Goal: Information Seeking & Learning: Learn about a topic

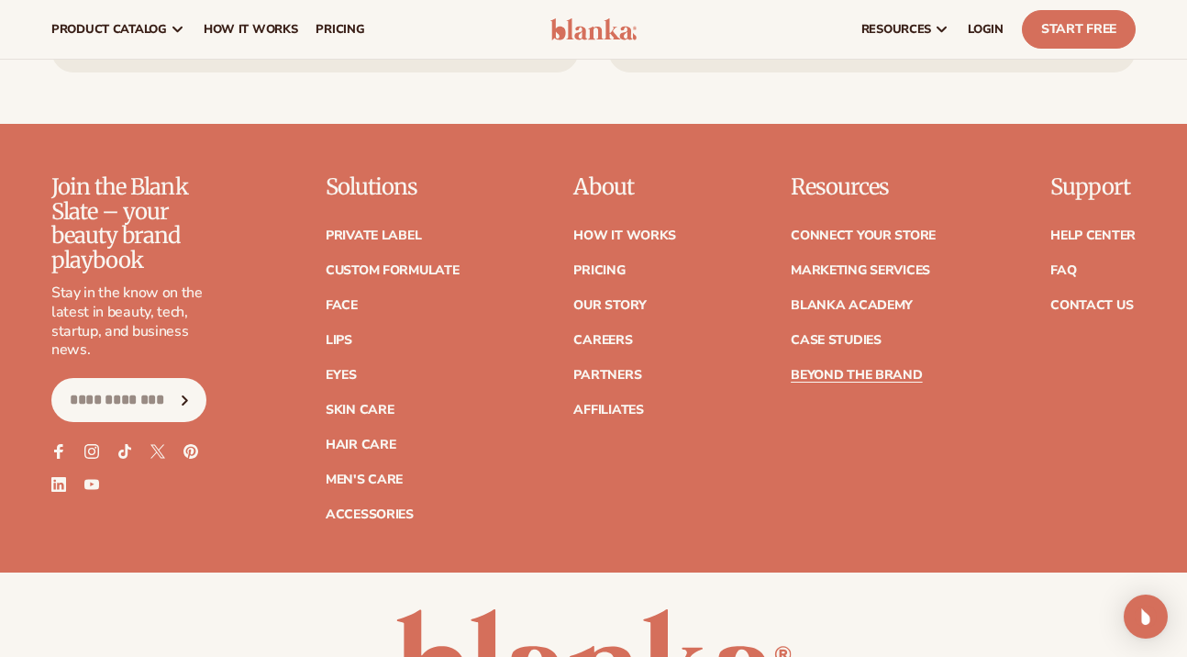
scroll to position [7141, 0]
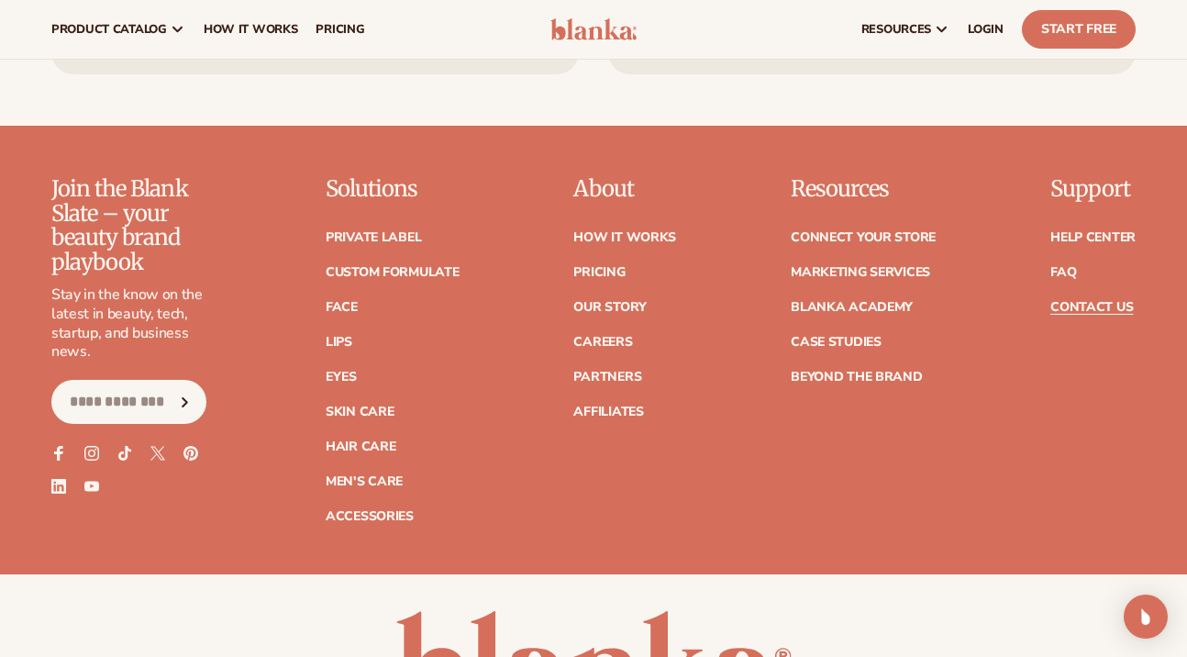
click at [1081, 301] on link "Contact Us" at bounding box center [1091, 307] width 83 height 13
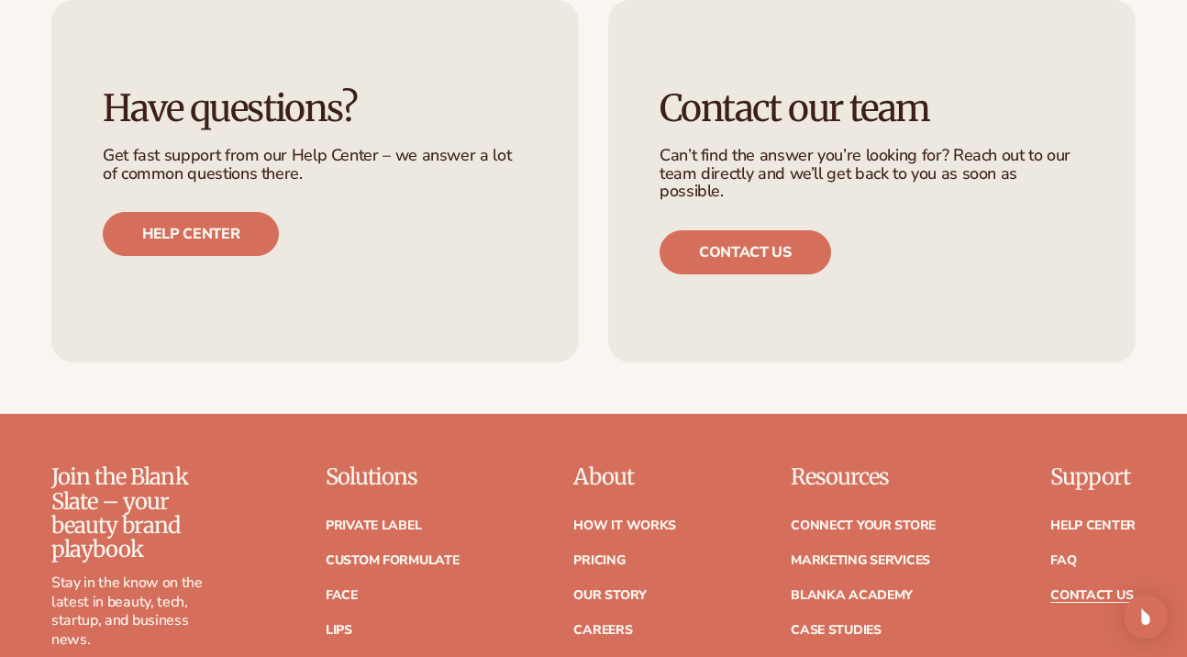
scroll to position [1271, 0]
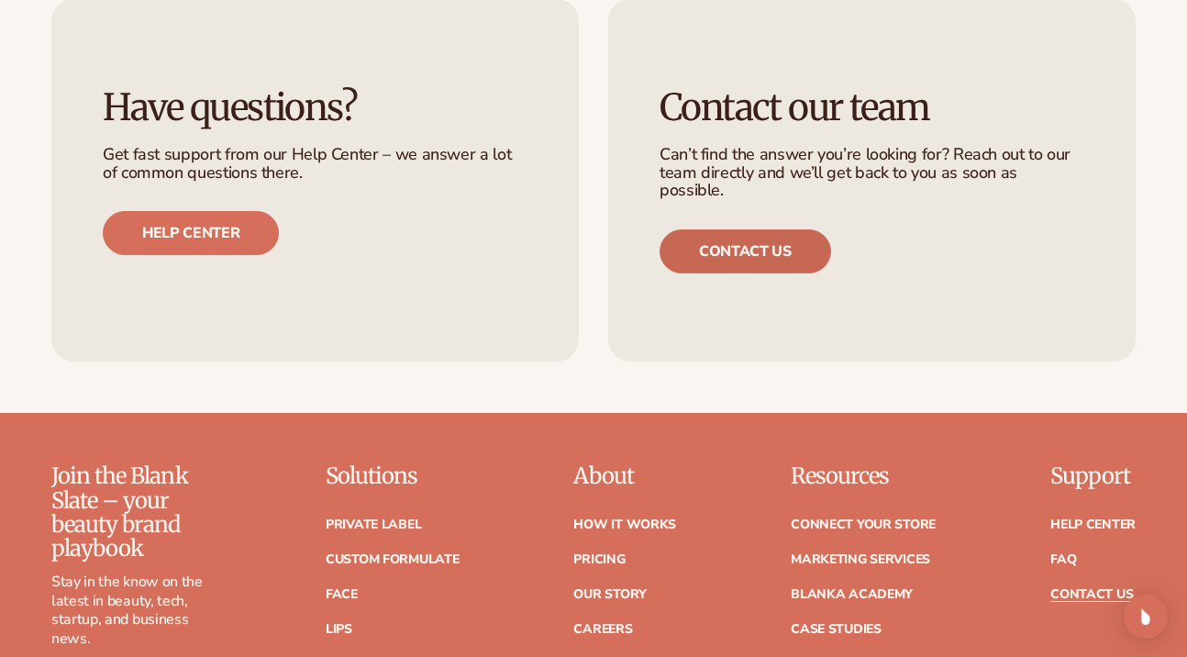
click at [786, 240] on link "Contact us" at bounding box center [746, 251] width 172 height 44
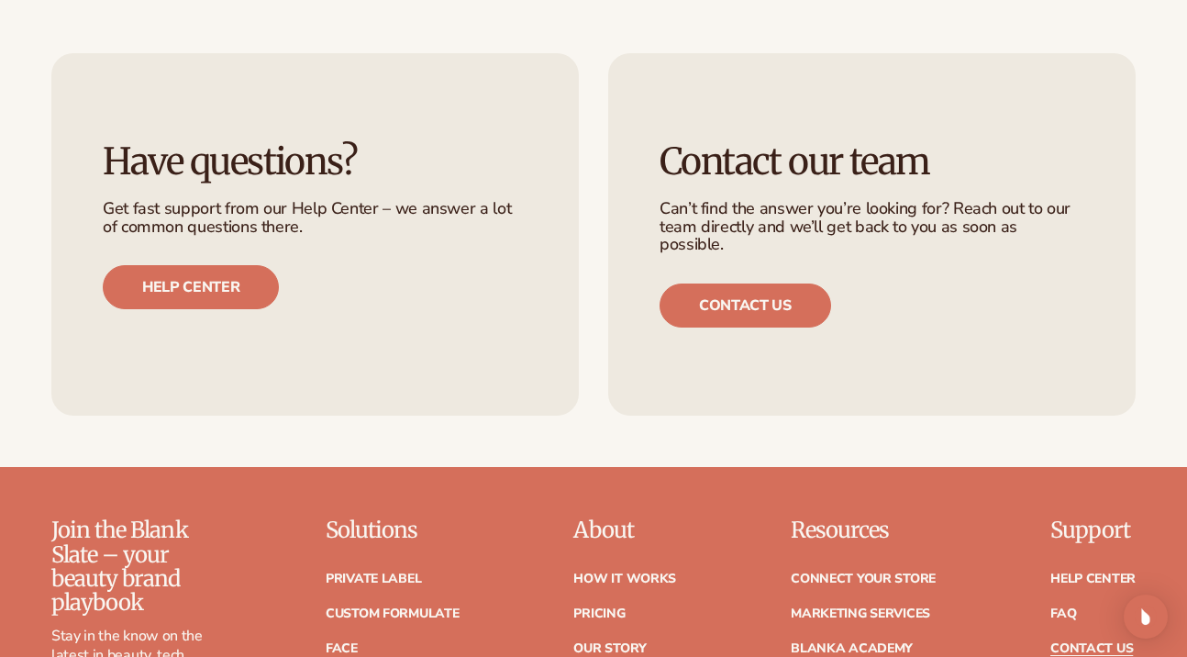
scroll to position [1191, 0]
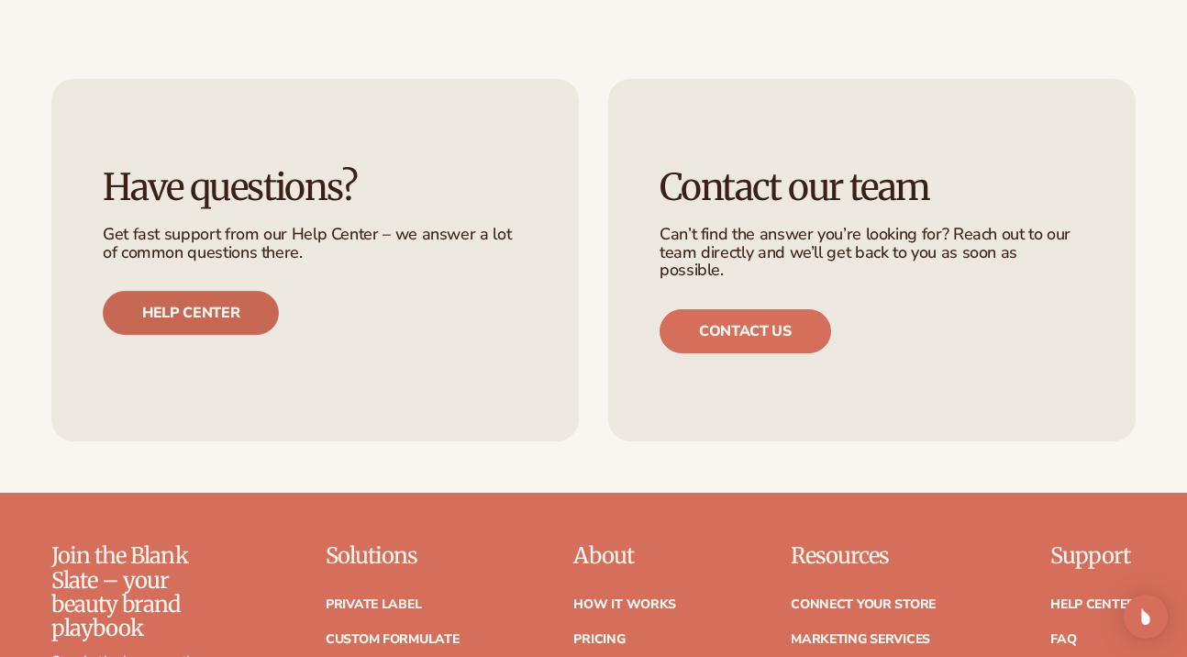
click at [195, 306] on link "Help center" at bounding box center [191, 313] width 176 height 44
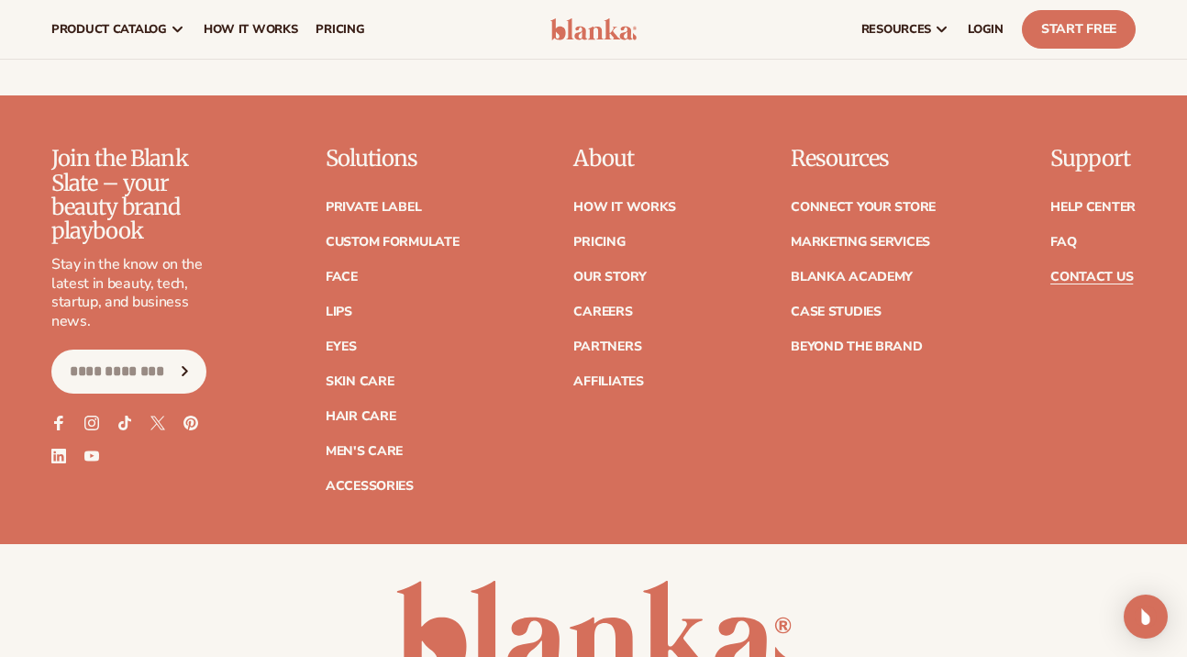
scroll to position [1586, 0]
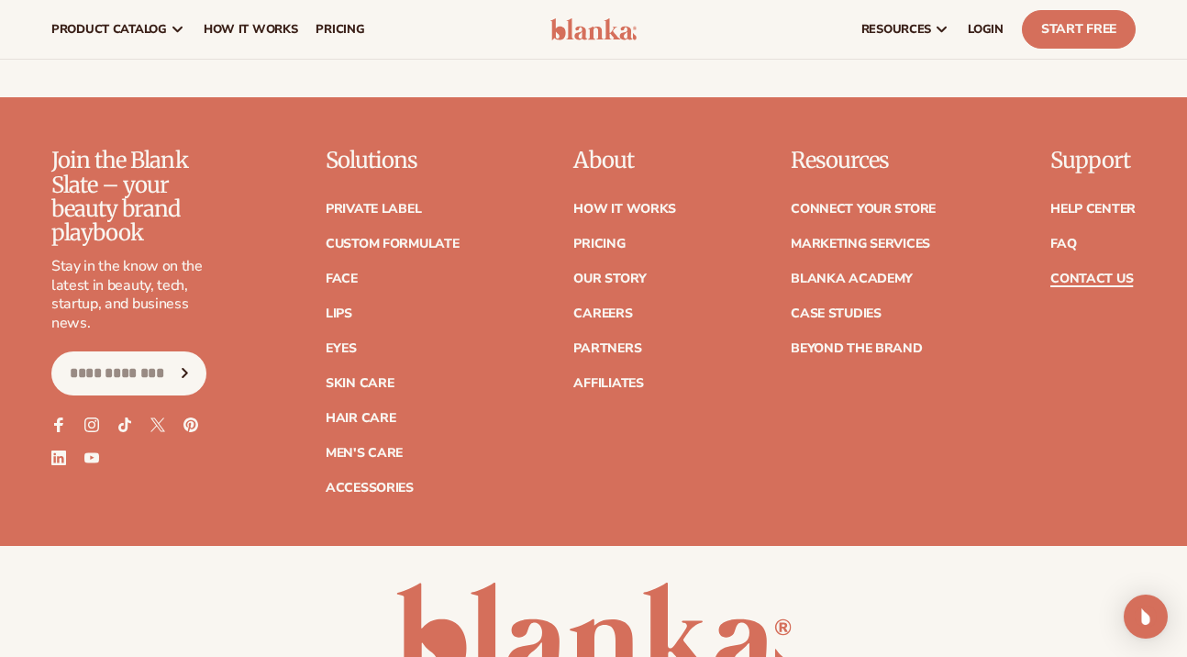
click at [1087, 272] on link "Contact Us" at bounding box center [1091, 278] width 83 height 13
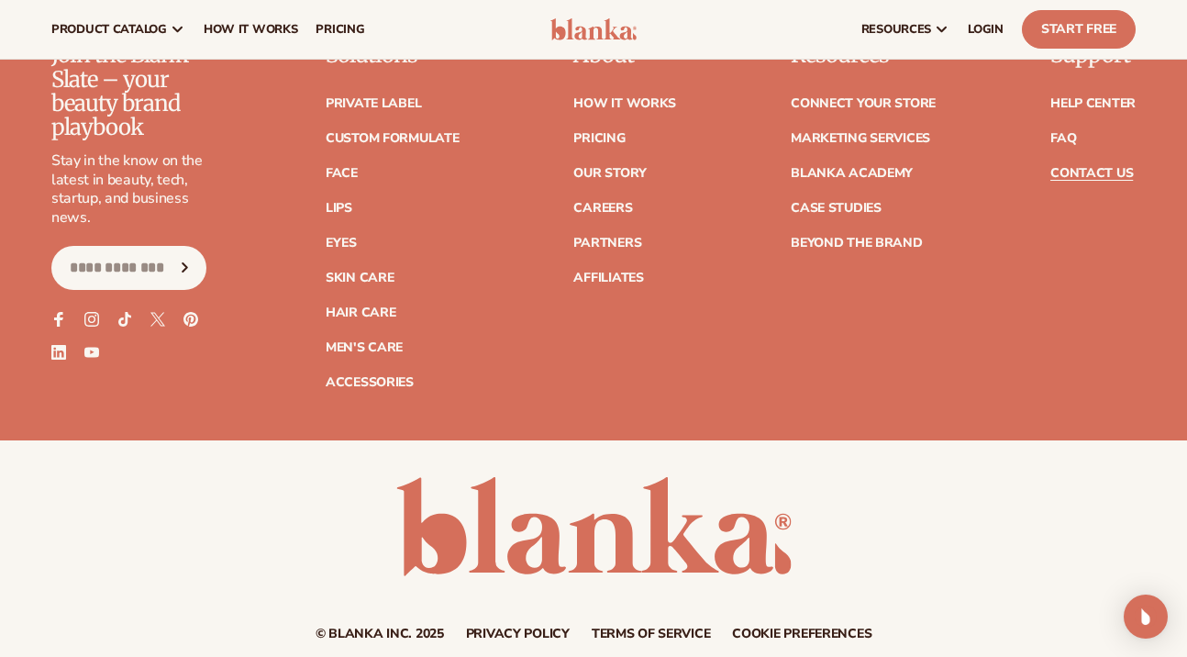
scroll to position [1655, 0]
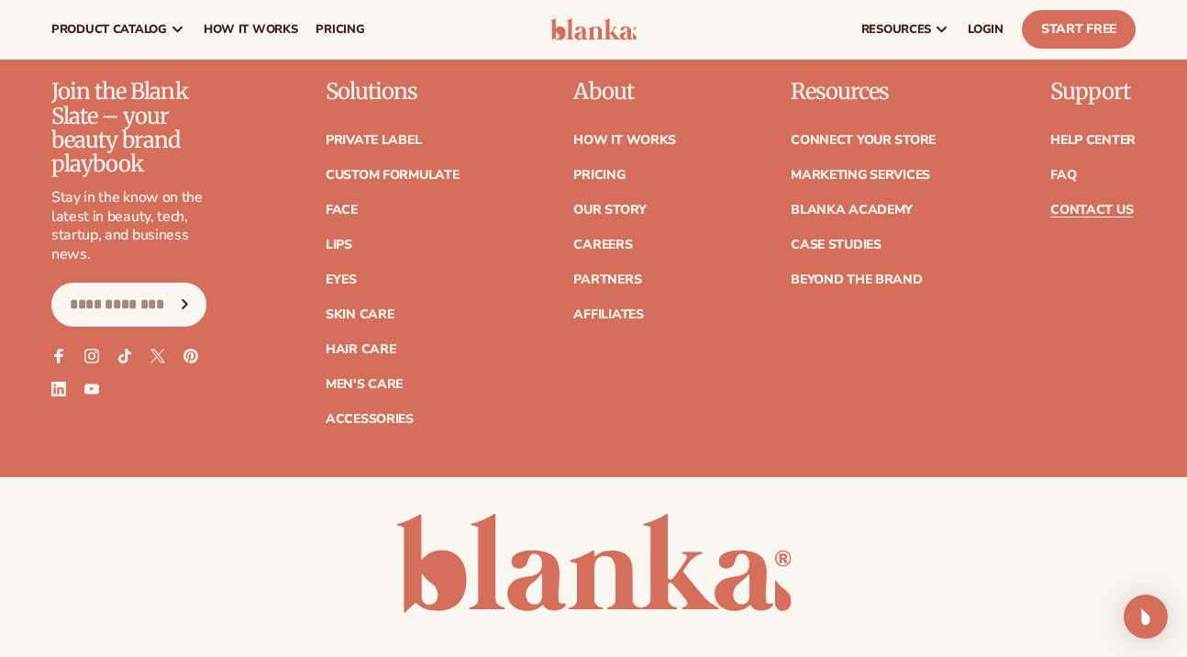
click at [858, 213] on ul "Connect your store Marketing services Blanka Academy Case Studies Beyond the br…" at bounding box center [863, 201] width 145 height 171
click at [858, 239] on link "Case Studies" at bounding box center [836, 245] width 91 height 13
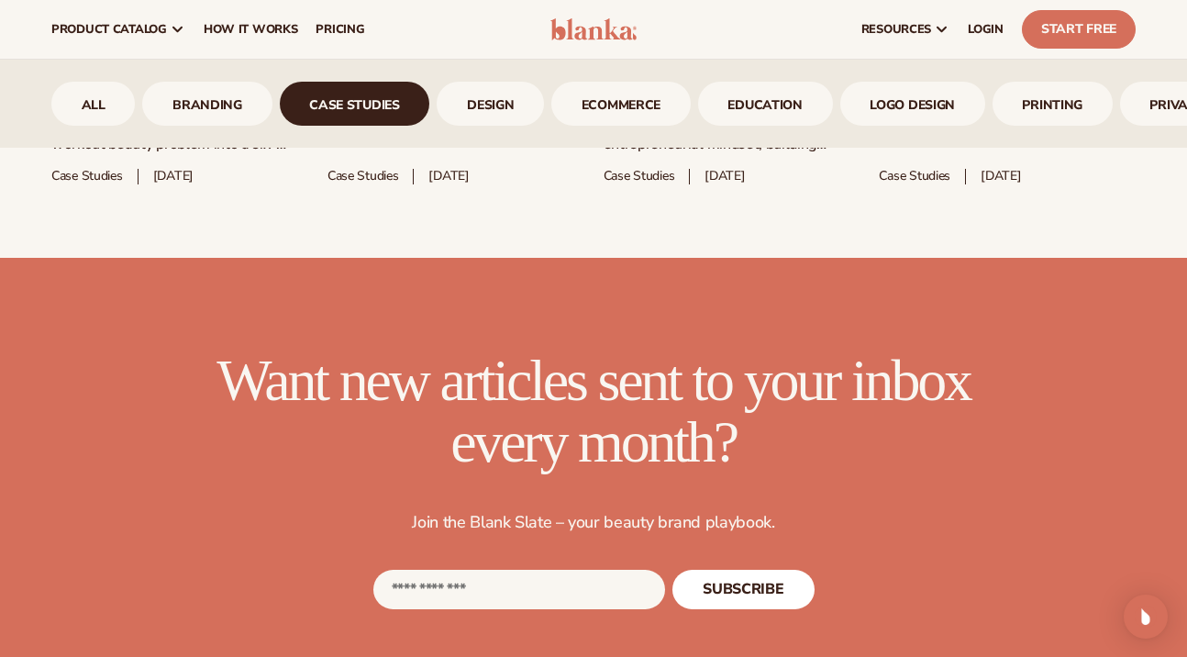
scroll to position [912, 0]
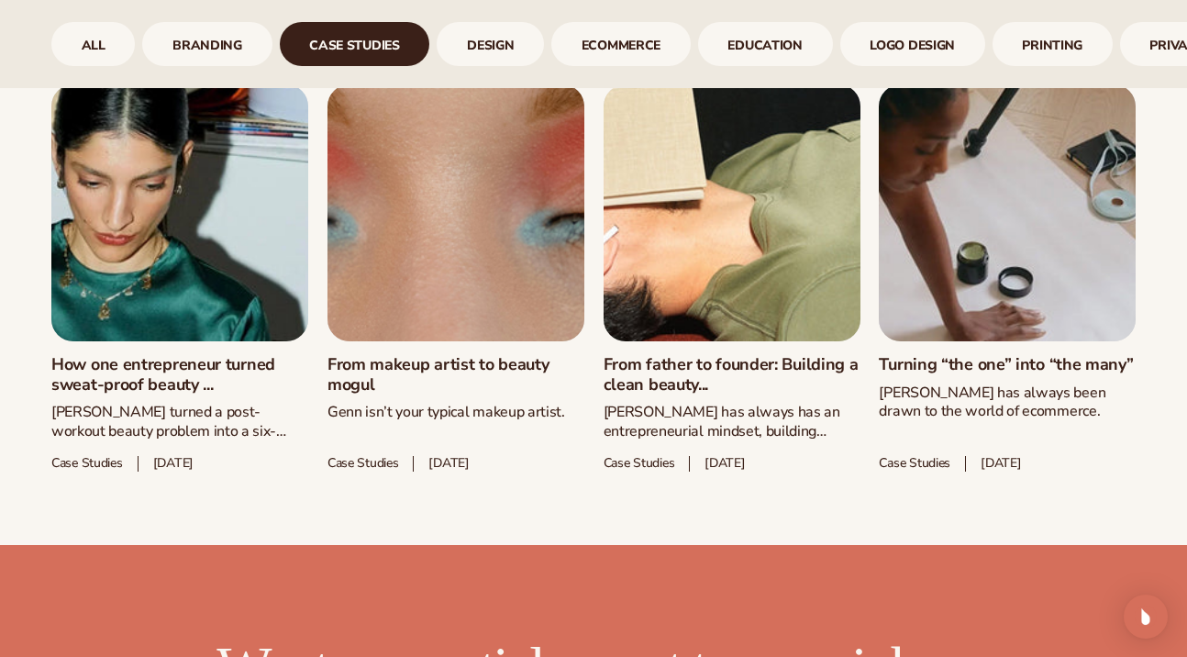
click at [125, 379] on link "How one entrepreneur turned sweat-proof beauty ..." at bounding box center [179, 374] width 257 height 39
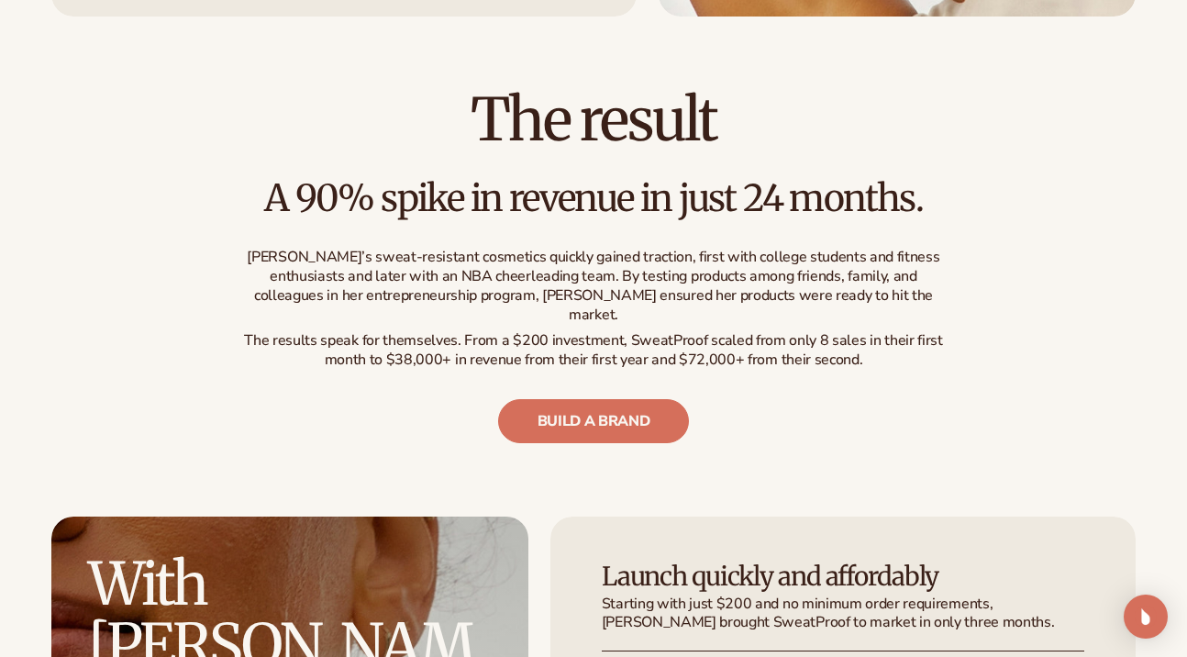
scroll to position [2861, 0]
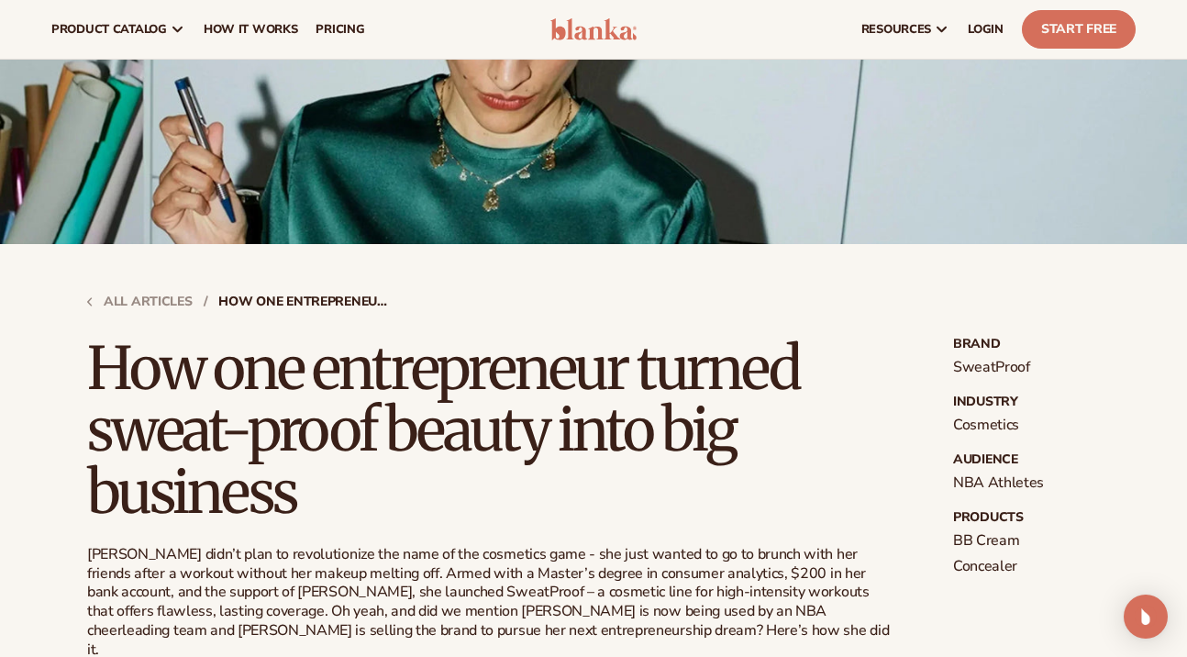
scroll to position [0, 0]
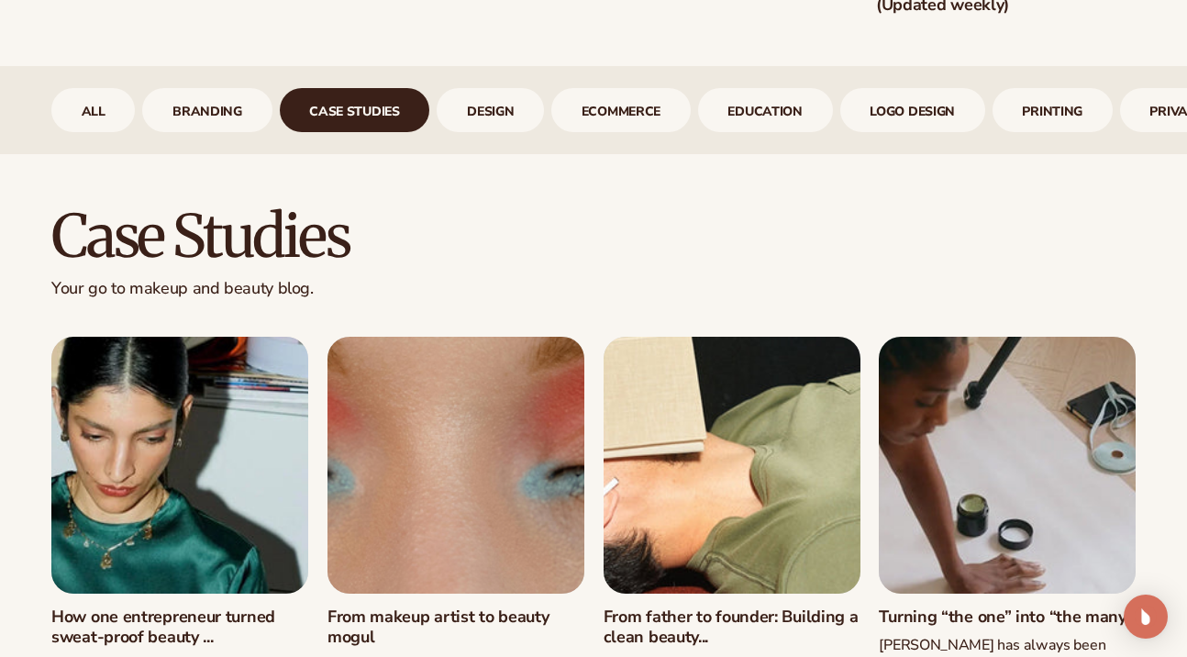
scroll to position [706, 0]
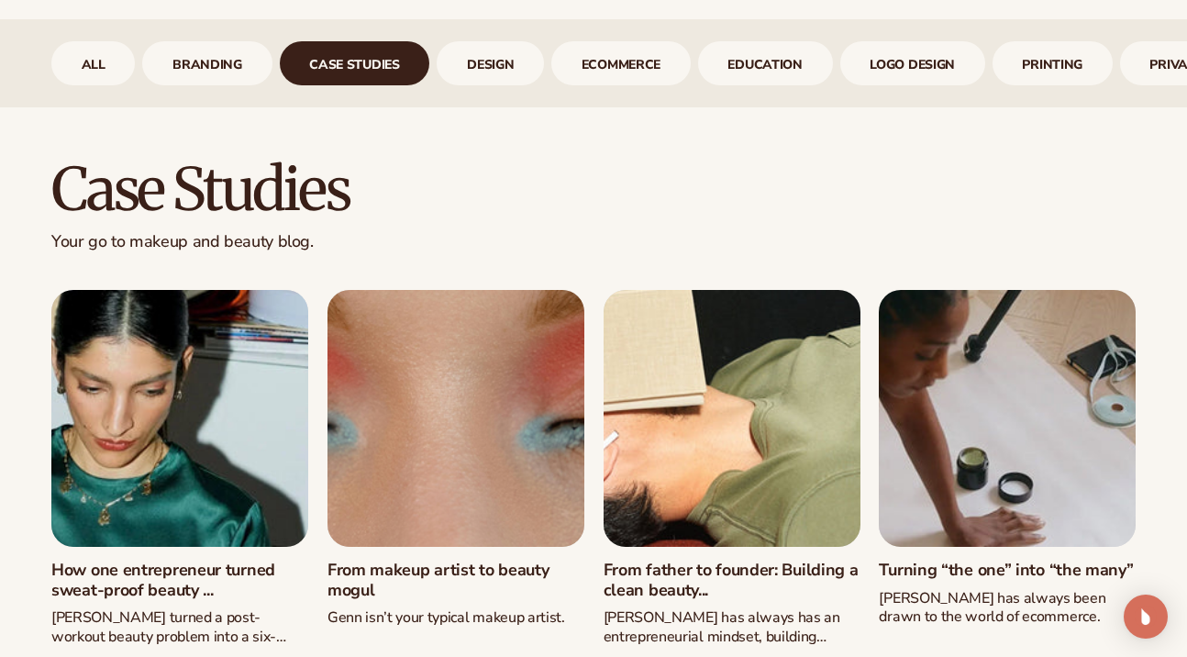
click at [149, 561] on link "How one entrepreneur turned sweat-proof beauty ..." at bounding box center [179, 580] width 257 height 39
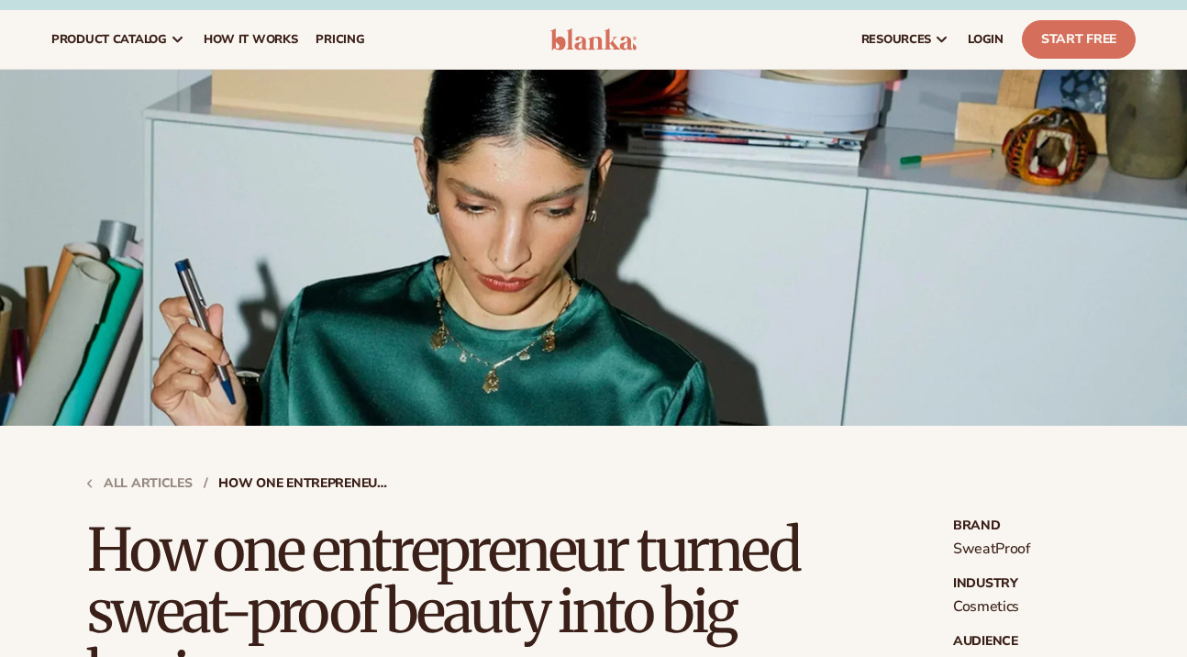
scroll to position [357, 0]
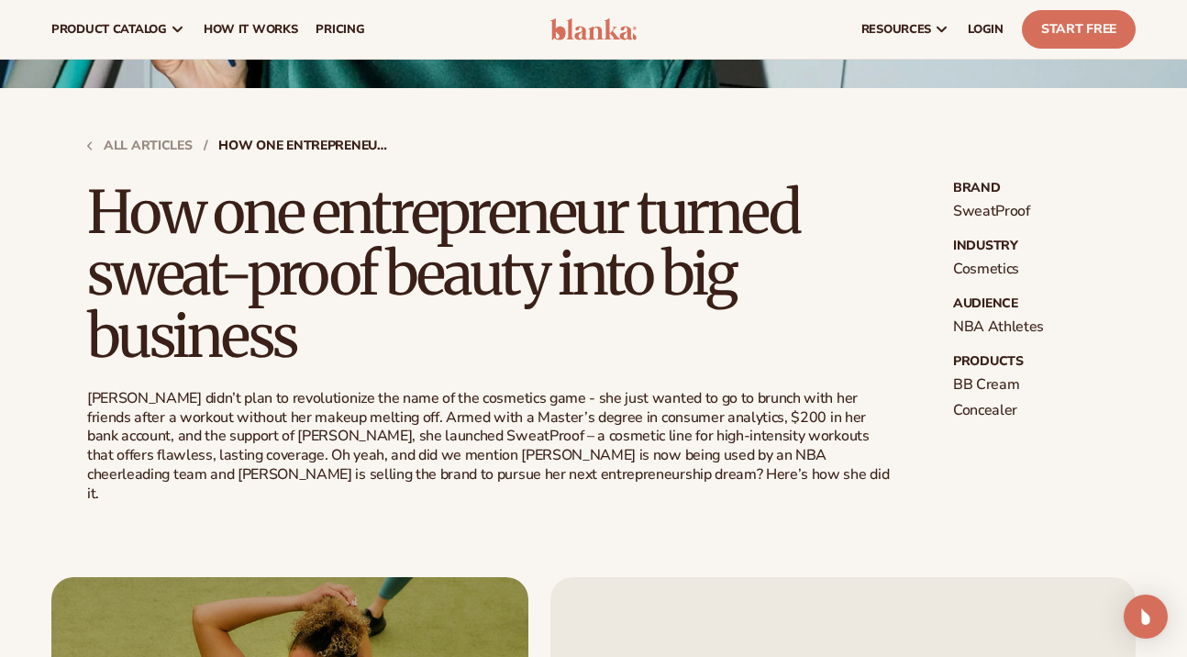
click at [979, 206] on p "SweatProof" at bounding box center [1026, 211] width 147 height 19
copy p "SweatProof"
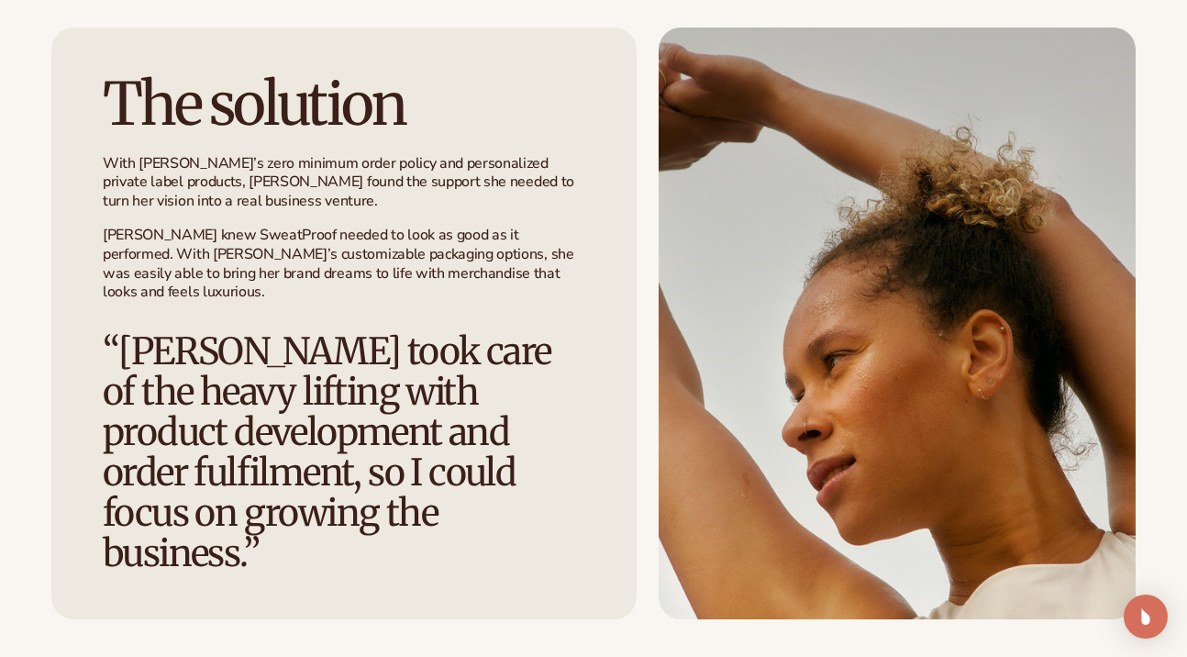
scroll to position [2260, 0]
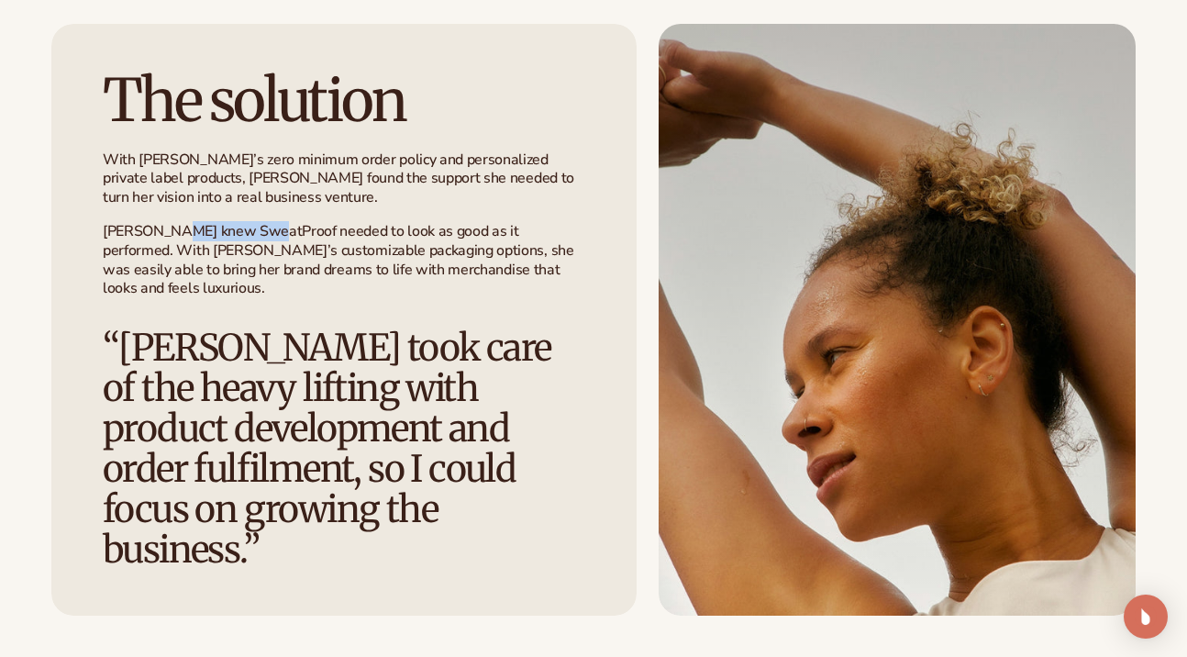
drag, startPoint x: 180, startPoint y: 212, endPoint x: 260, endPoint y: 209, distance: 79.9
click at [260, 222] on p "Sarah knew SweatProof needed to look as good as it performed. With Blanka’s cus…" at bounding box center [344, 260] width 483 height 76
copy p "SweatProof"
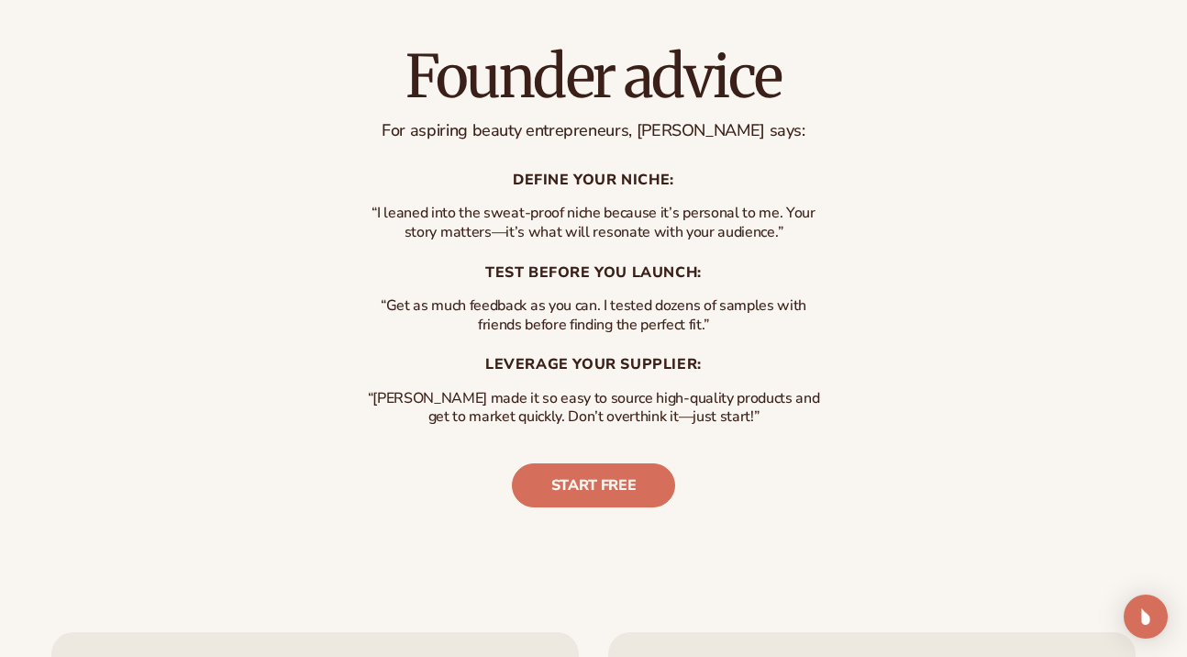
scroll to position [4034, 0]
